Goal: Information Seeking & Learning: Learn about a topic

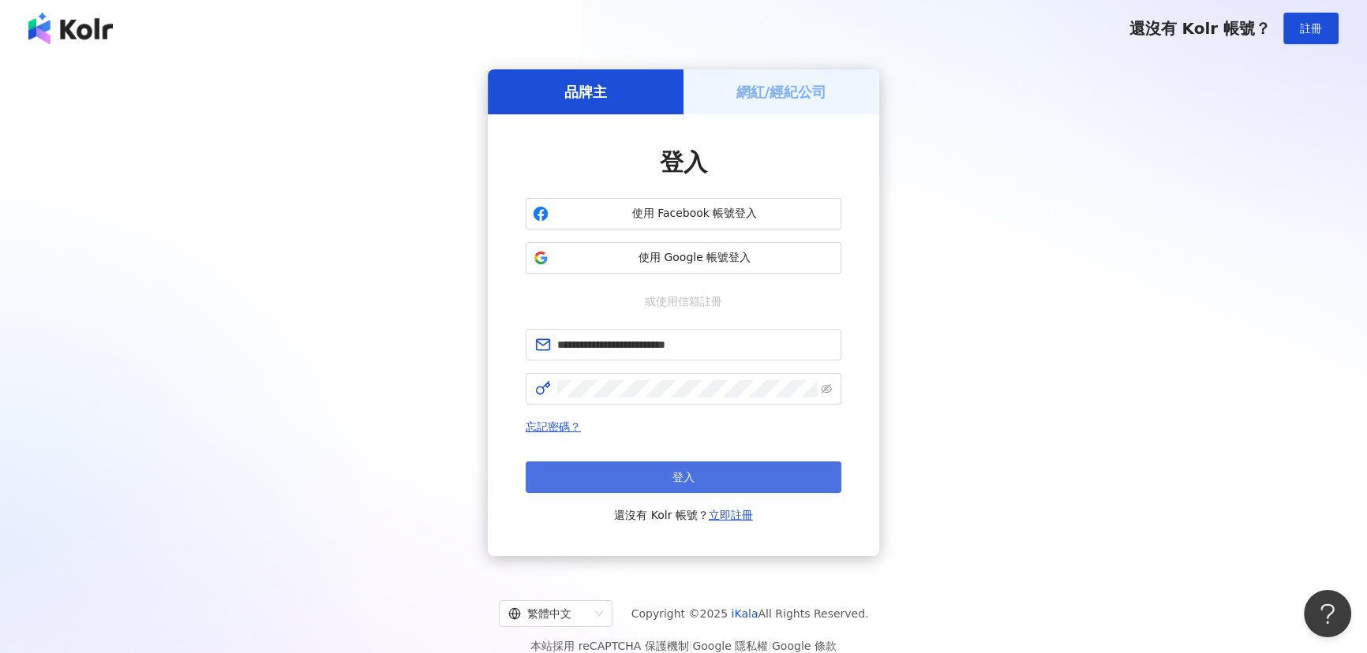
click at [675, 482] on span "登入" at bounding box center [683, 477] width 22 height 13
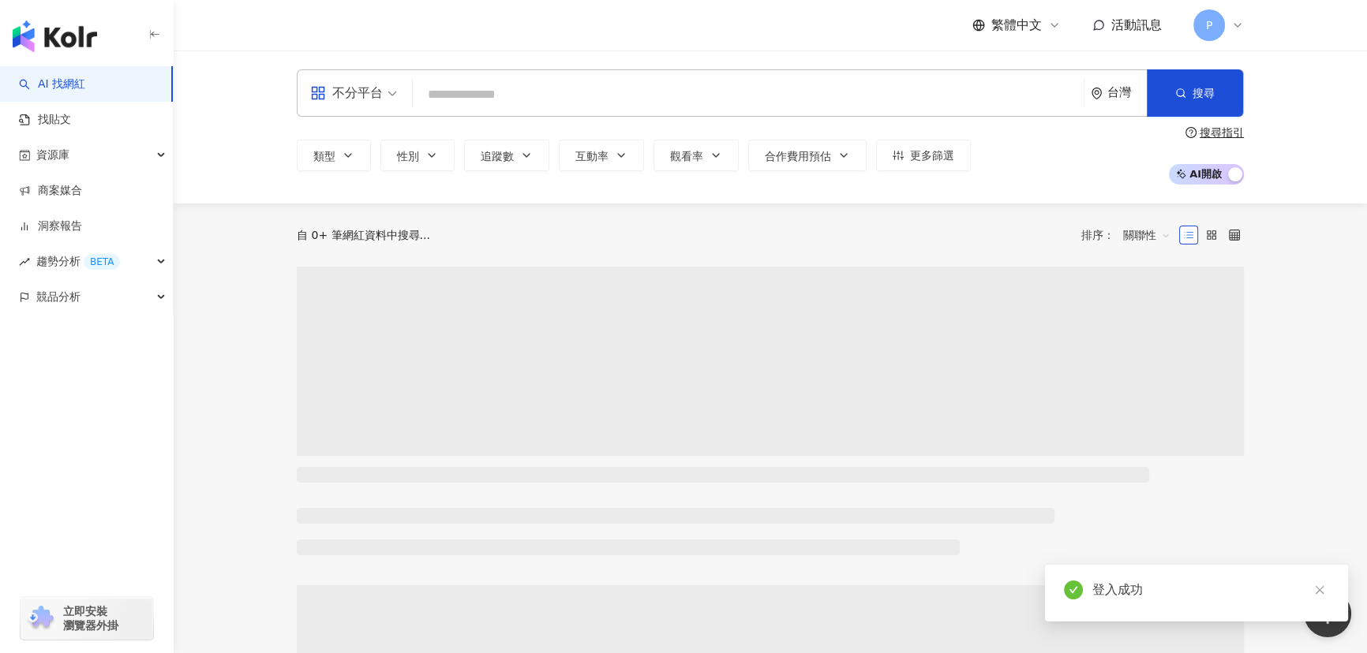
click at [531, 80] on input "search" at bounding box center [748, 95] width 658 height 30
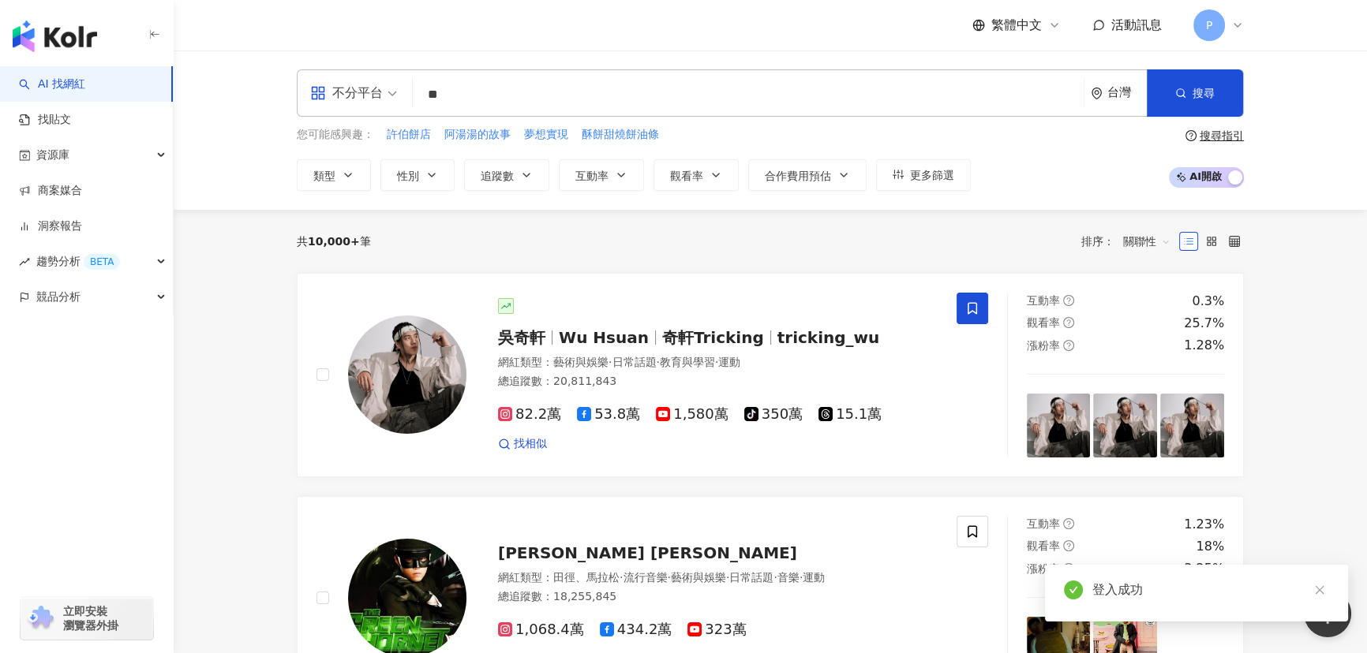
type input "**"
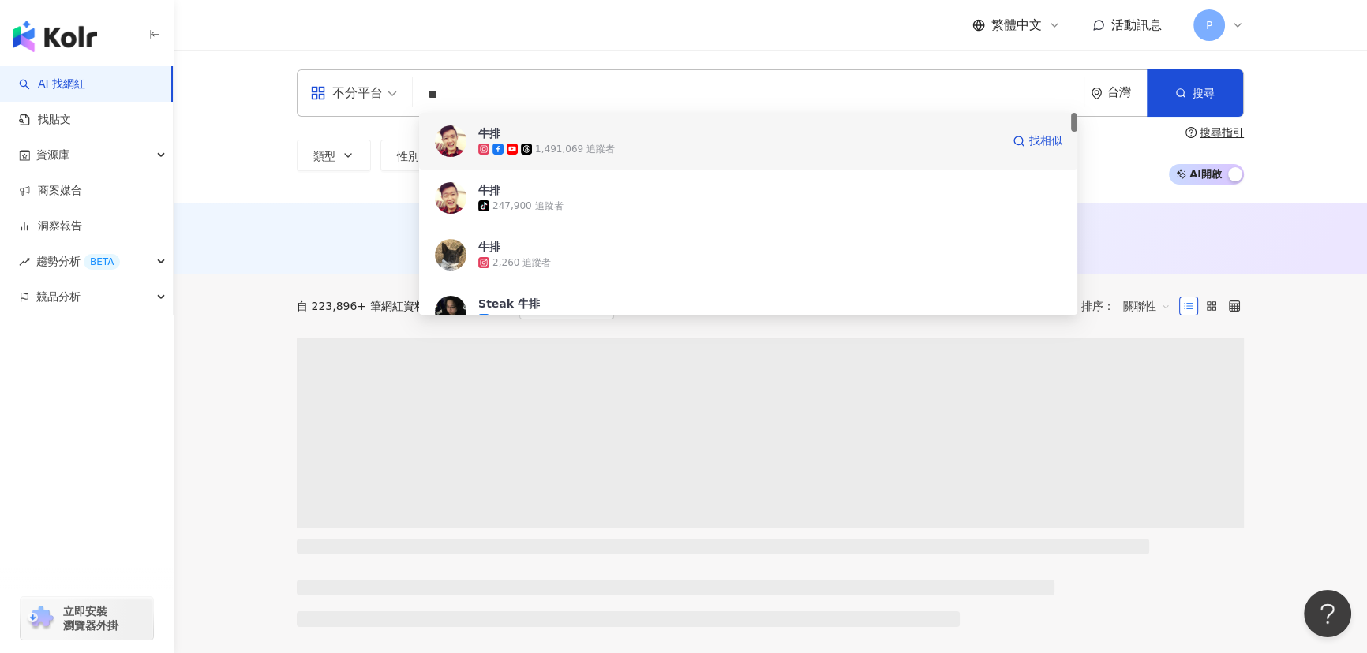
click at [667, 138] on span "牛排" at bounding box center [739, 133] width 522 height 16
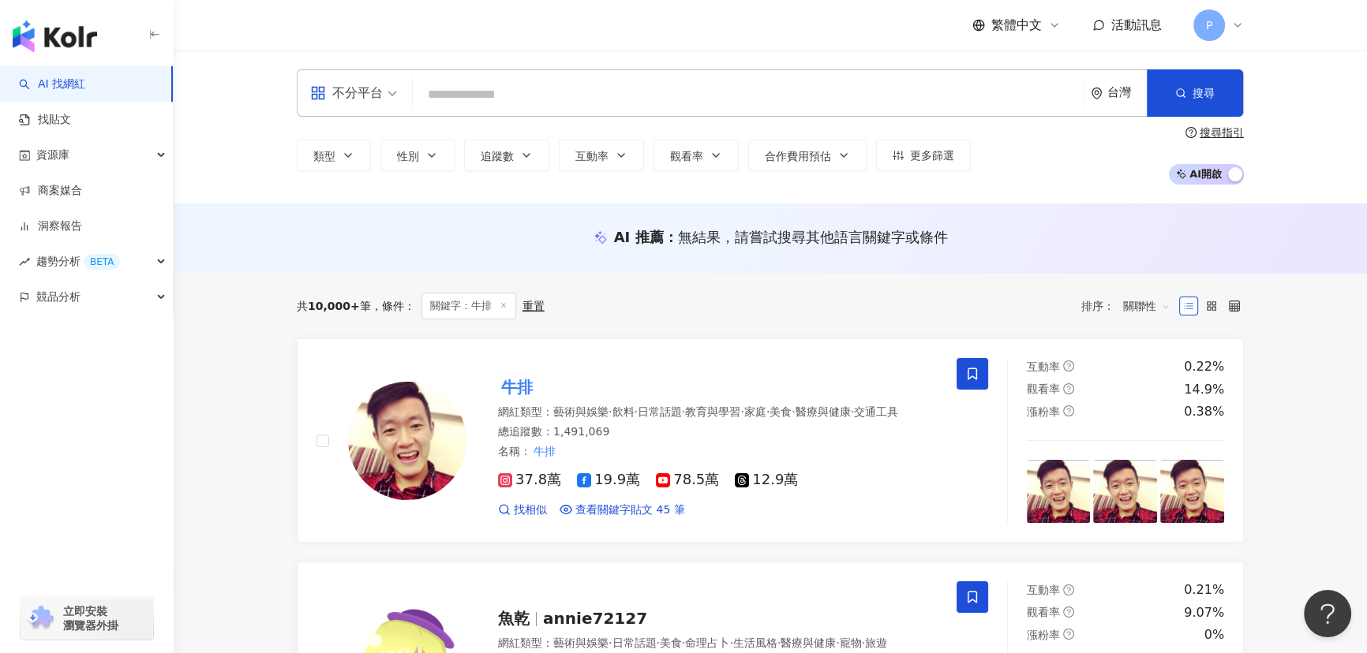
click at [485, 94] on input "search" at bounding box center [748, 95] width 658 height 30
click at [451, 98] on input "search" at bounding box center [748, 95] width 658 height 30
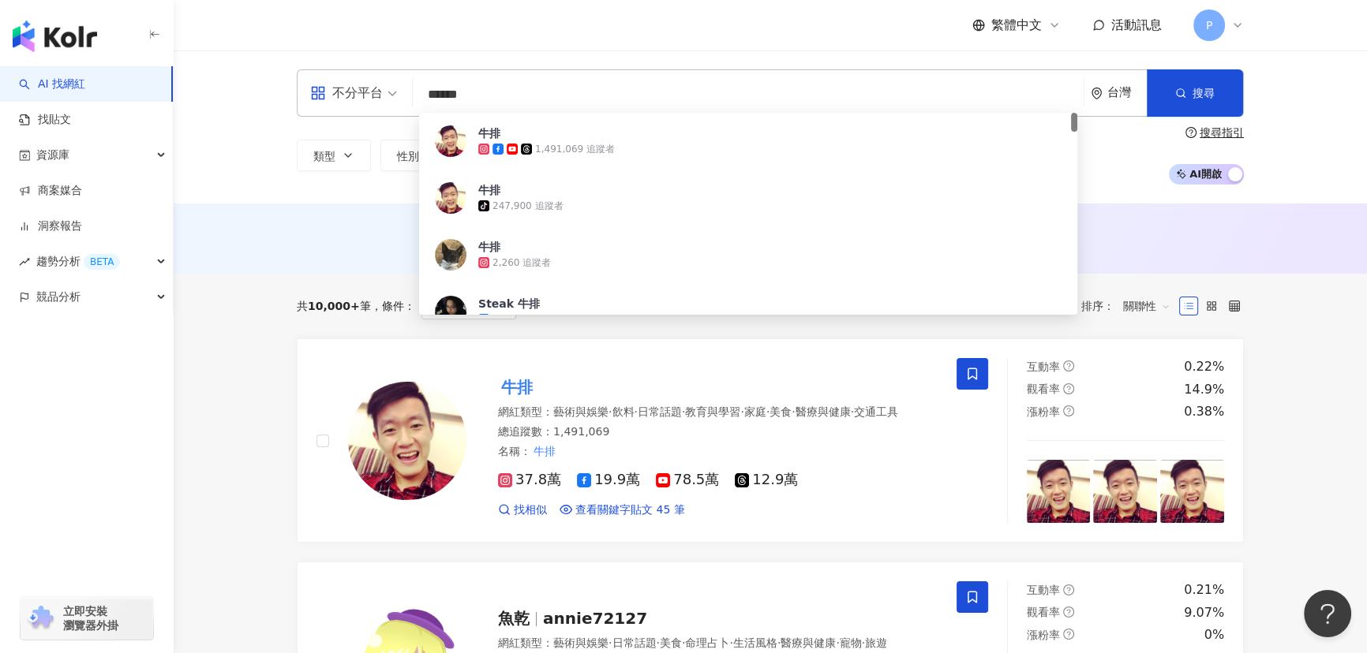
type input "****"
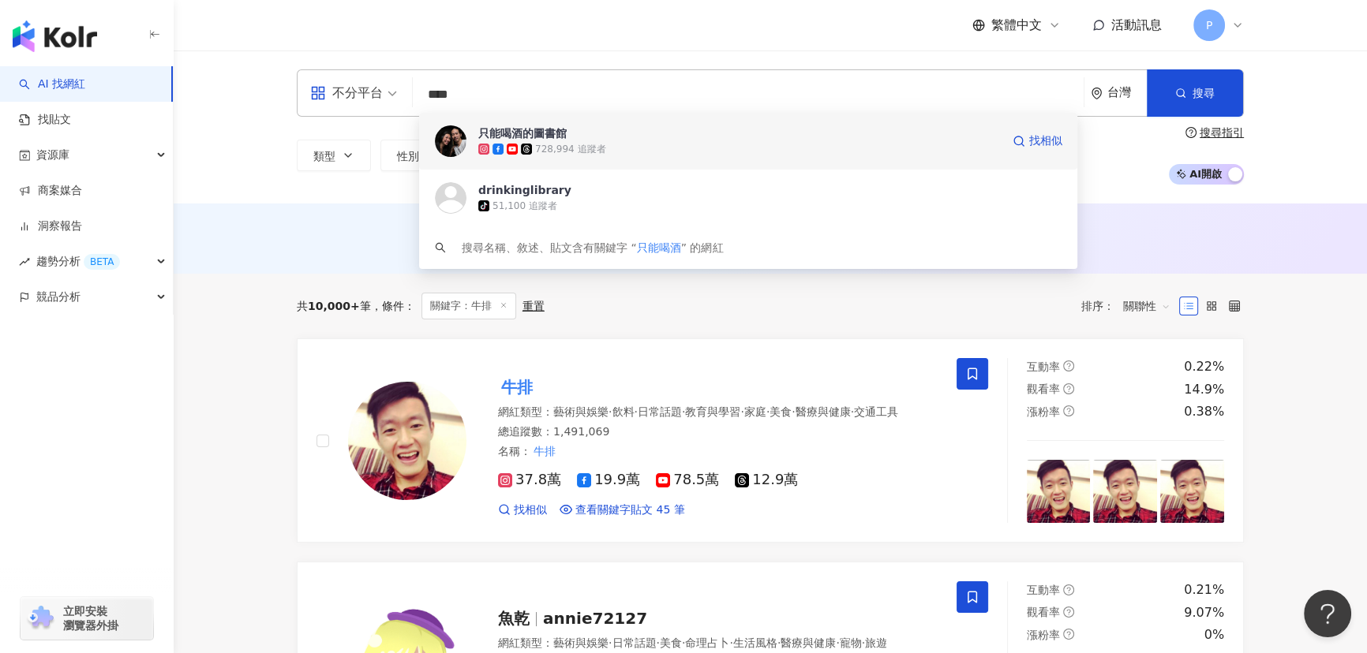
click at [590, 144] on div "728,994 追蹤者" at bounding box center [570, 149] width 70 height 13
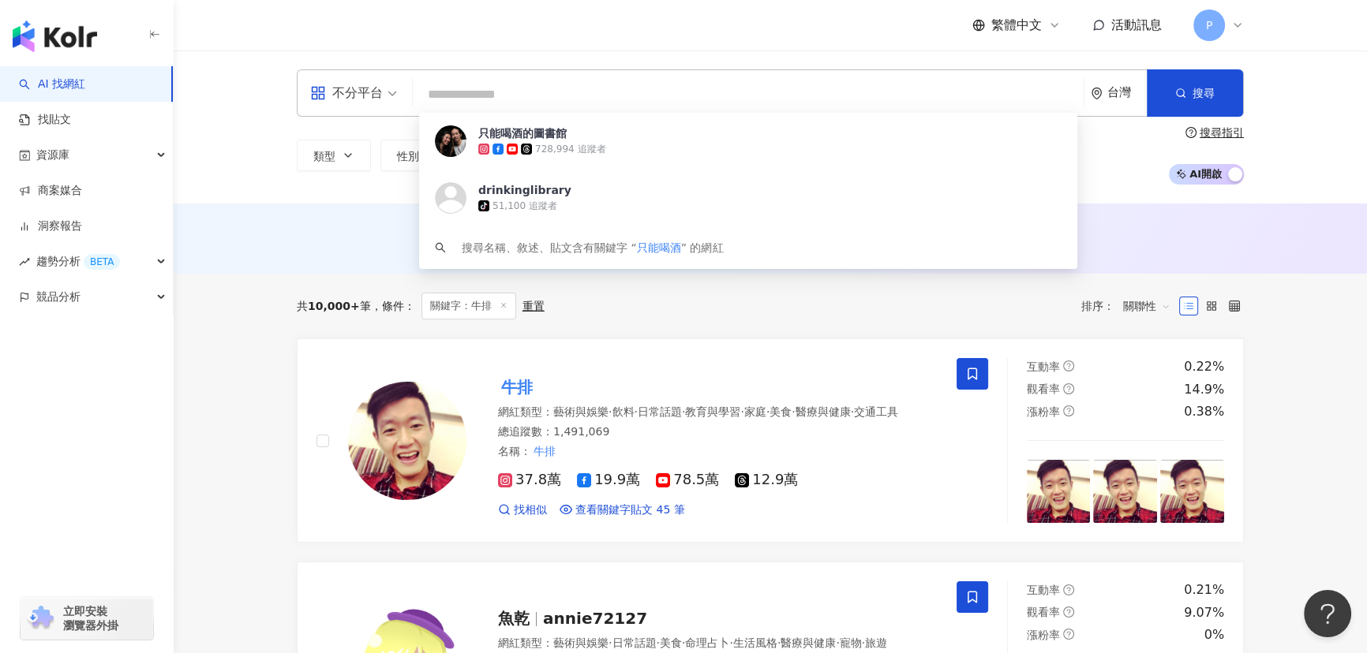
click at [485, 102] on input "search" at bounding box center [748, 95] width 658 height 30
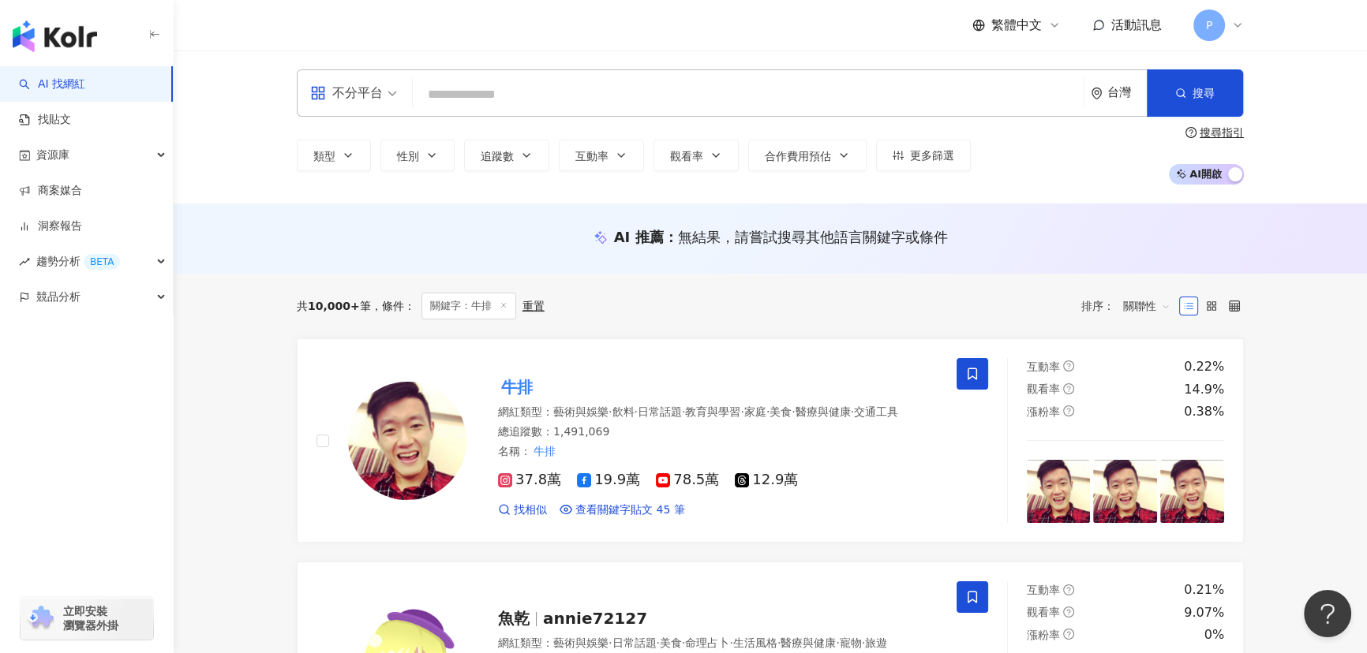
click at [483, 91] on input "search" at bounding box center [748, 95] width 658 height 30
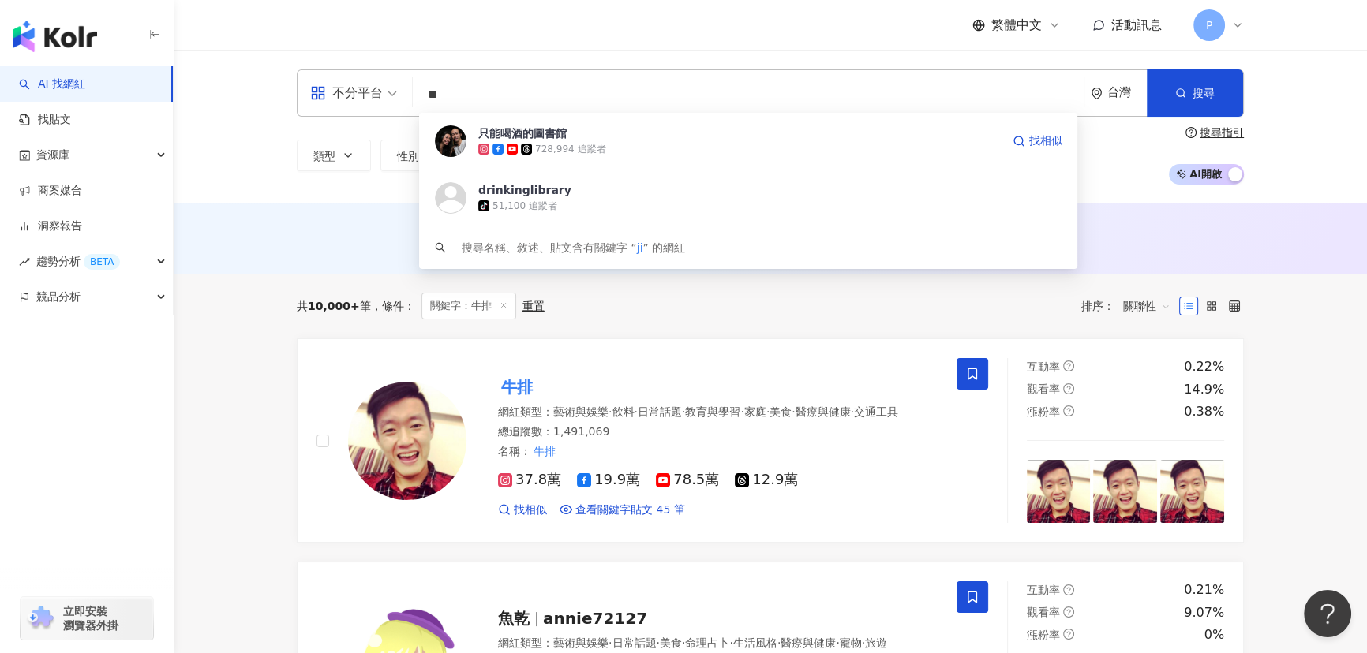
type input "*"
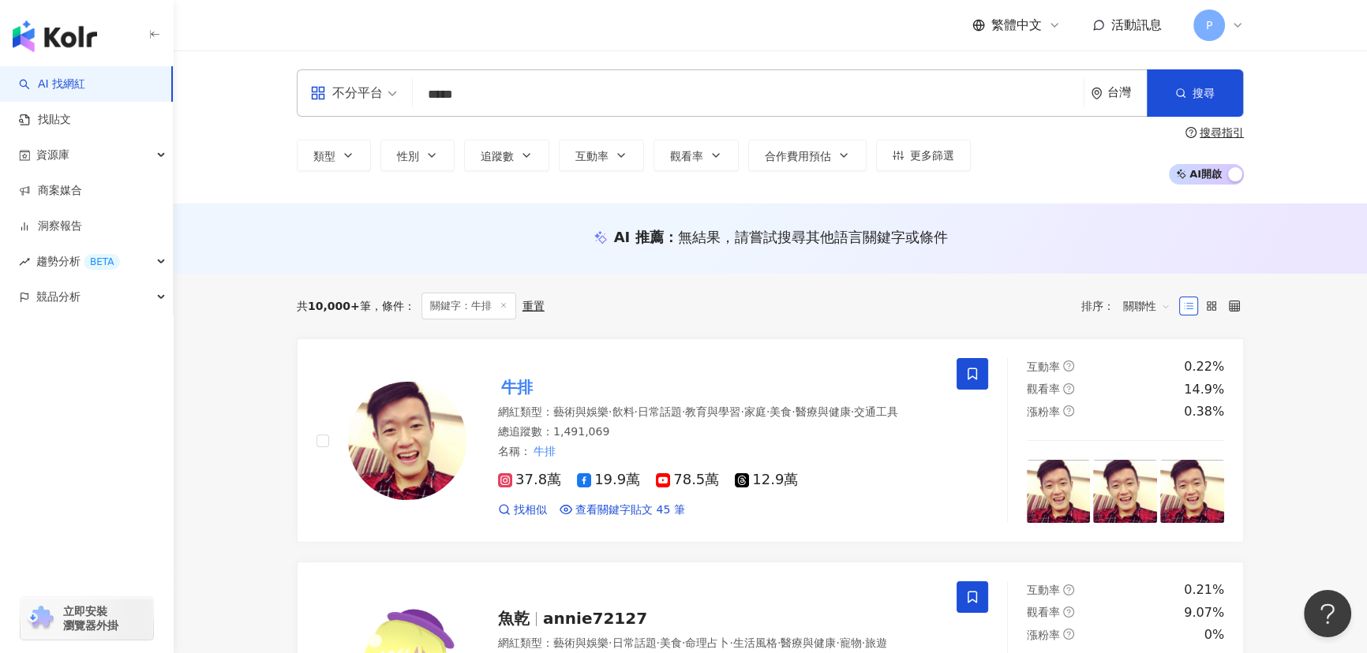
type input "*****"
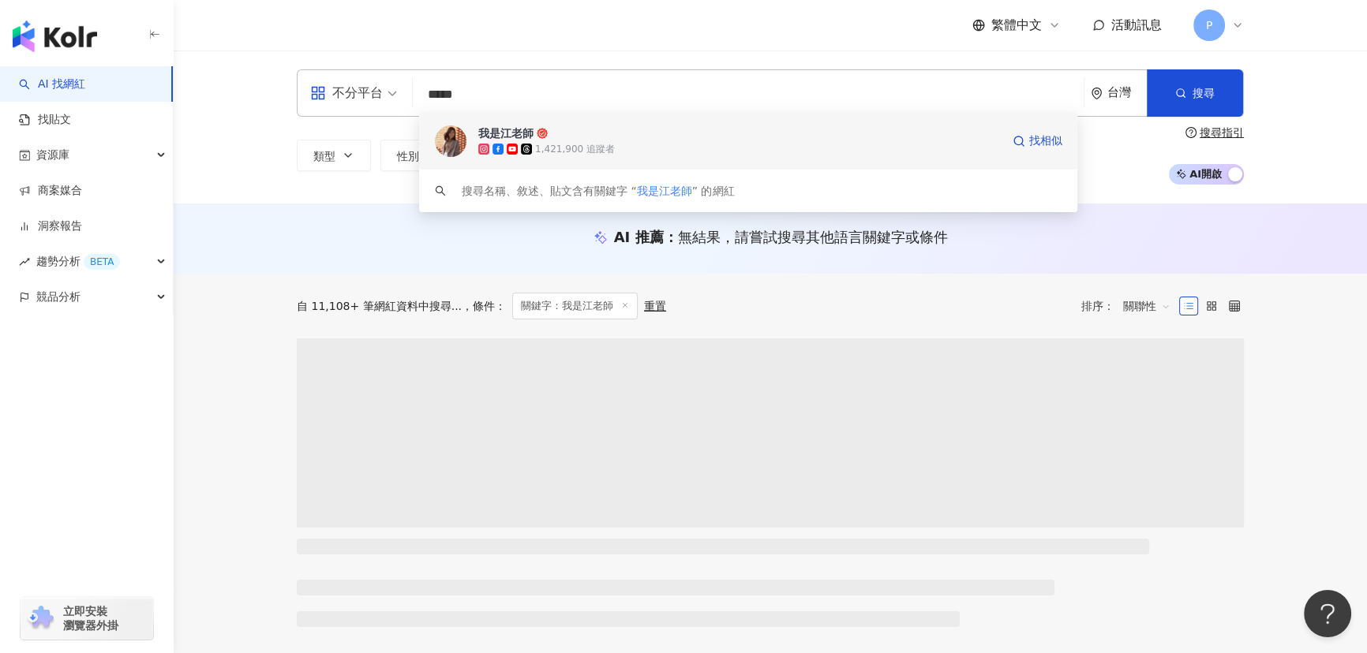
click at [578, 131] on span "我是江老師" at bounding box center [739, 133] width 522 height 16
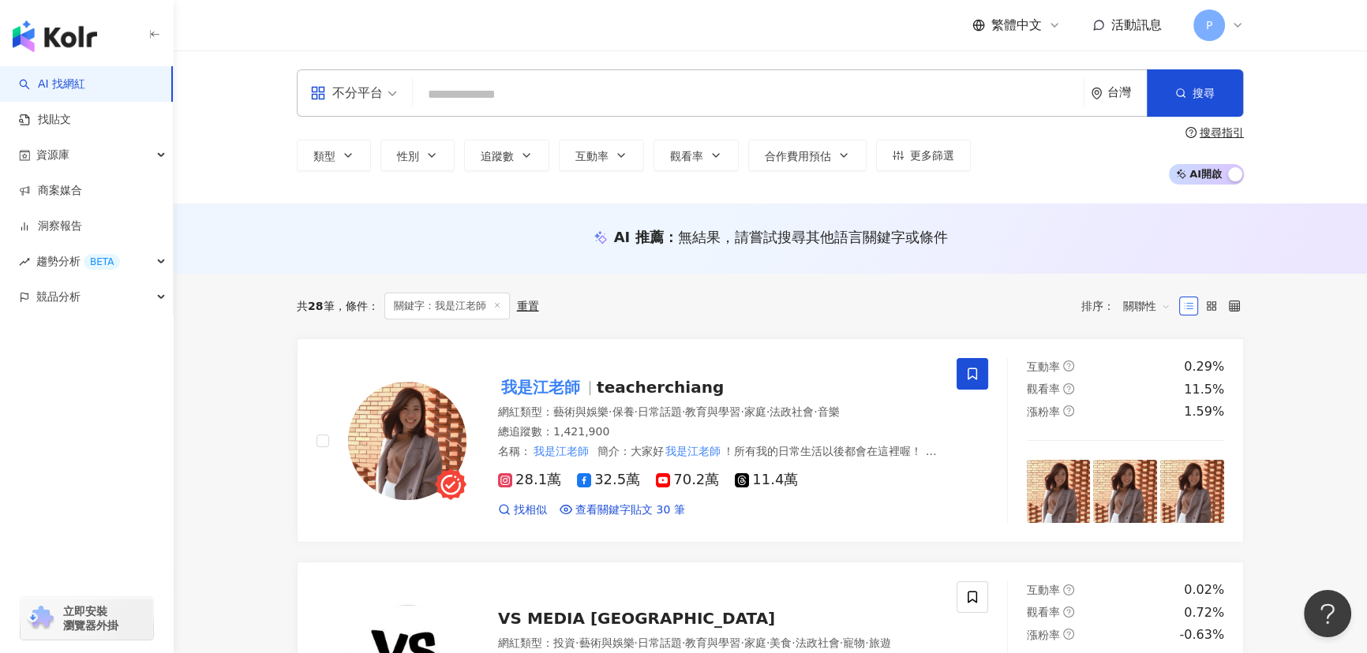
drag, startPoint x: 470, startPoint y: 103, endPoint x: 488, endPoint y: 99, distance: 17.8
click at [477, 103] on input "search" at bounding box center [748, 95] width 658 height 30
click at [386, 87] on span "不分平台" at bounding box center [353, 92] width 87 height 25
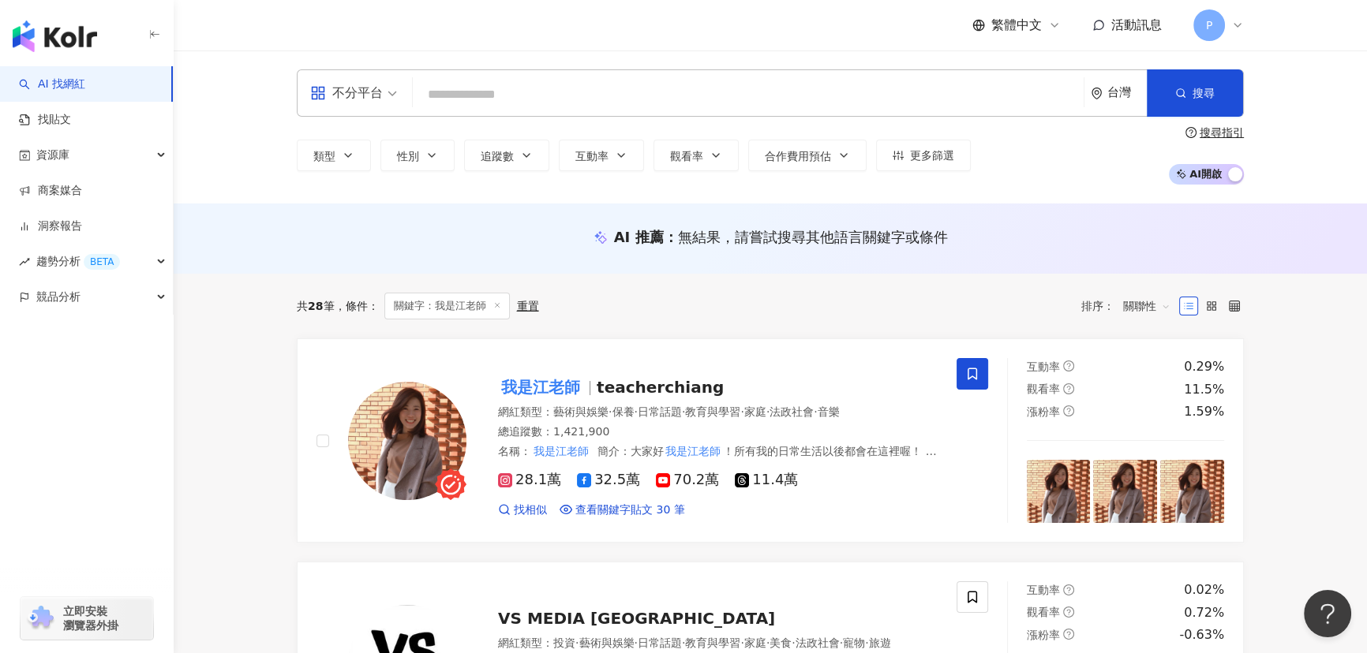
click at [558, 83] on input "search" at bounding box center [748, 95] width 658 height 30
type input "***"
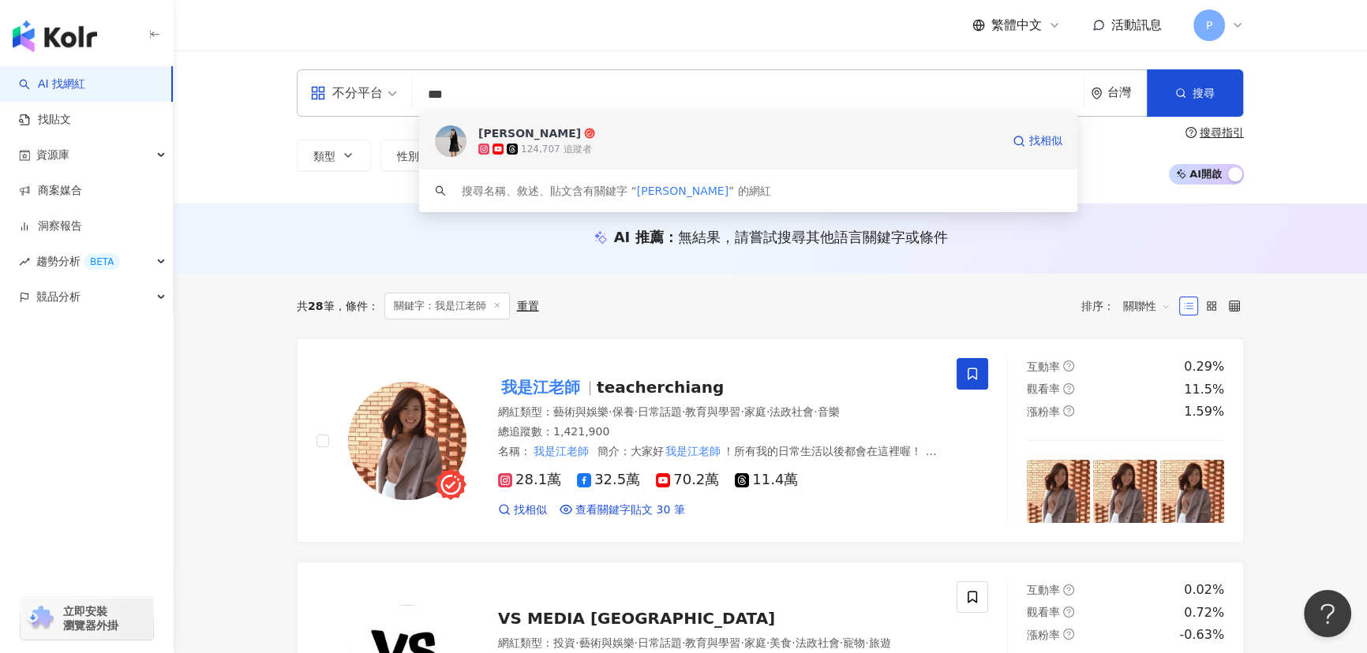
click at [583, 135] on span "Leona Wang" at bounding box center [739, 133] width 522 height 16
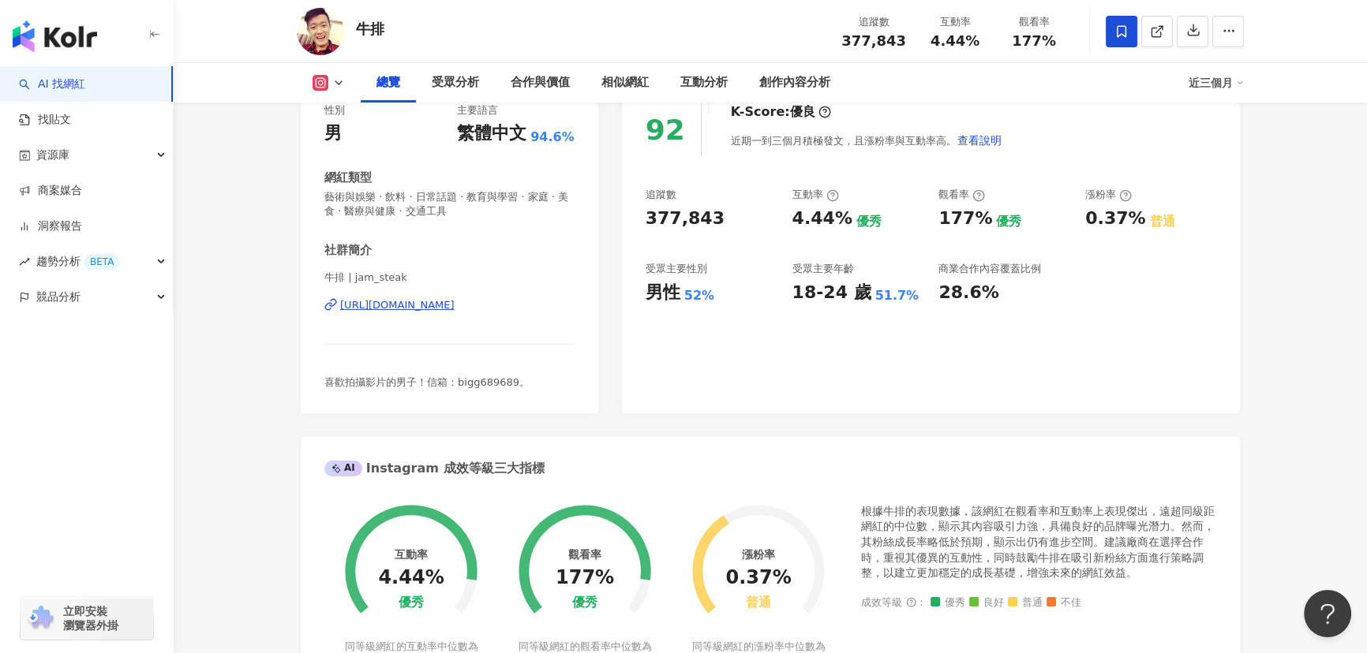
scroll to position [215, 0]
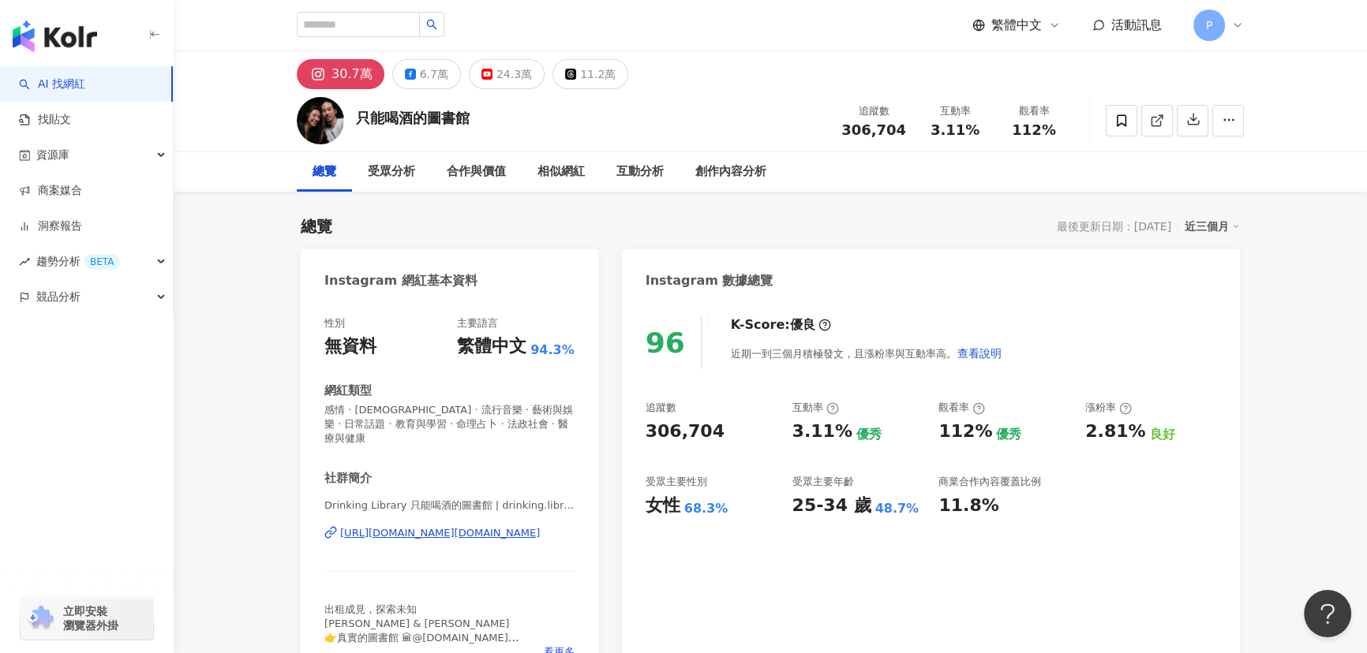
scroll to position [71, 0]
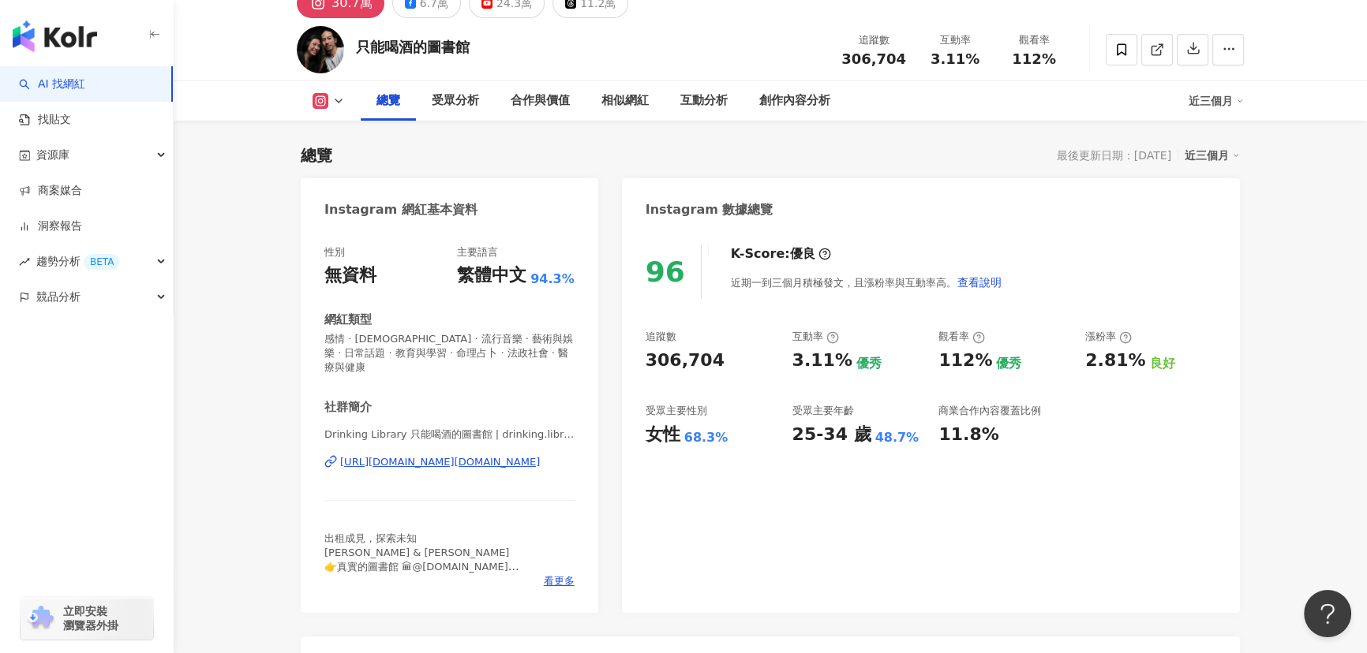
click at [827, 277] on div "近期一到三個月積極發文，且漲粉率與互動率高。 查看說明" at bounding box center [866, 283] width 271 height 32
